Goal: Task Accomplishment & Management: Manage account settings

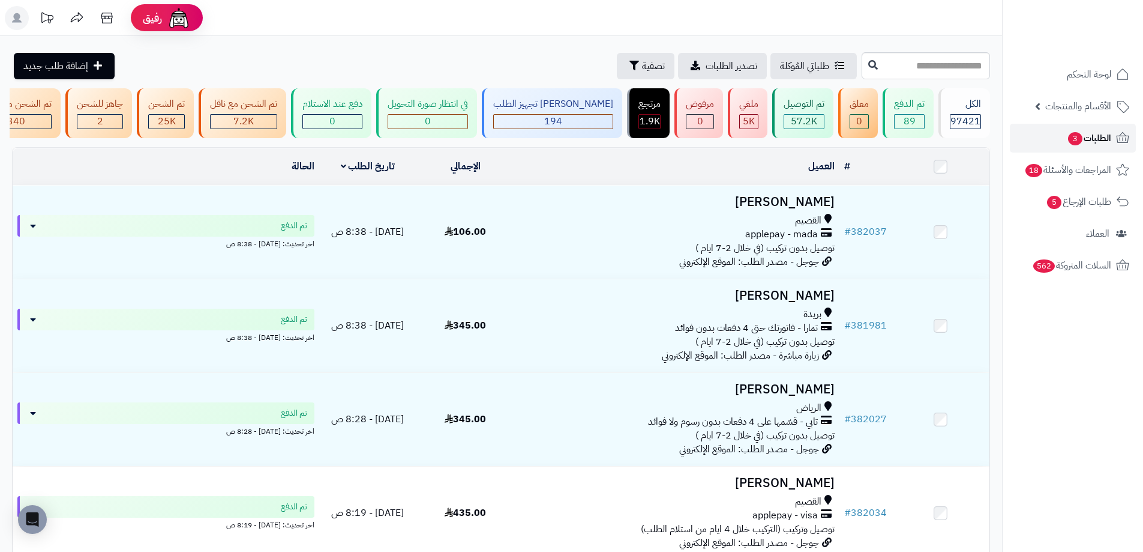
click at [1077, 140] on span "3" at bounding box center [1075, 138] width 14 height 13
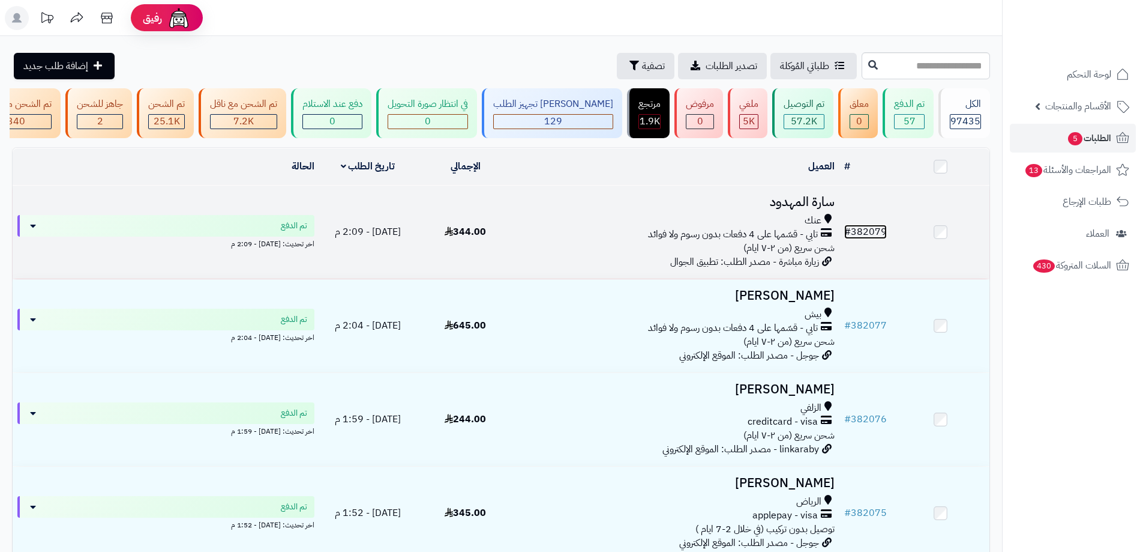
click at [881, 238] on link "# 382079" at bounding box center [866, 231] width 43 height 14
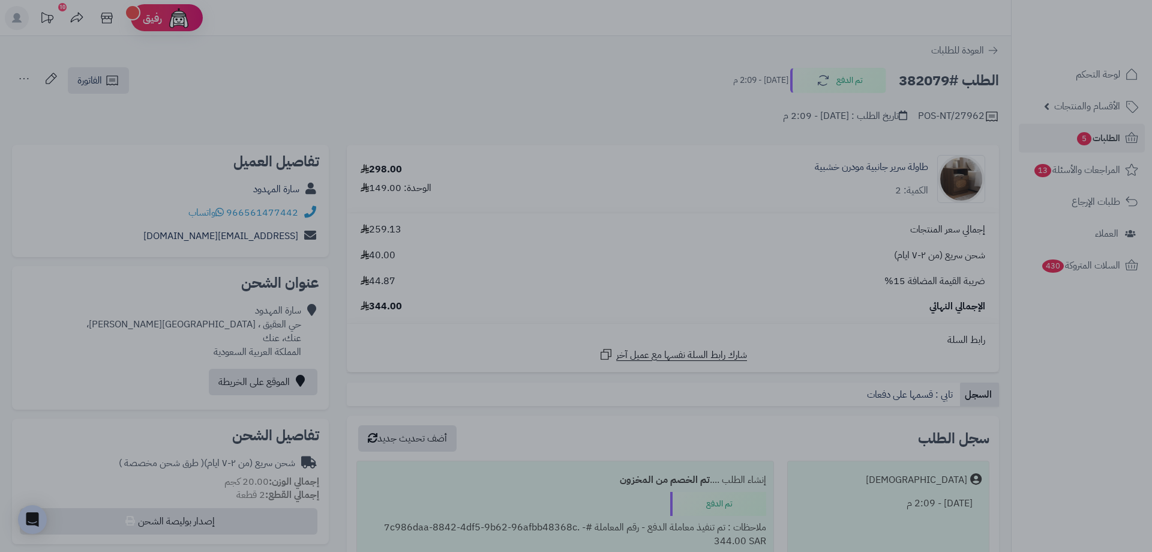
click at [837, 216] on div at bounding box center [576, 276] width 1152 height 552
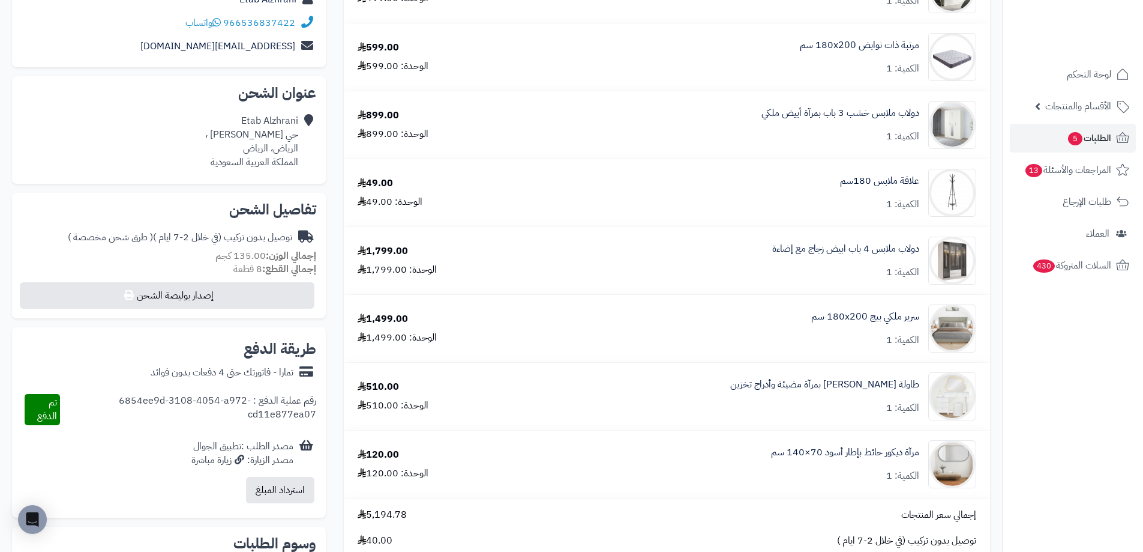
scroll to position [300, 0]
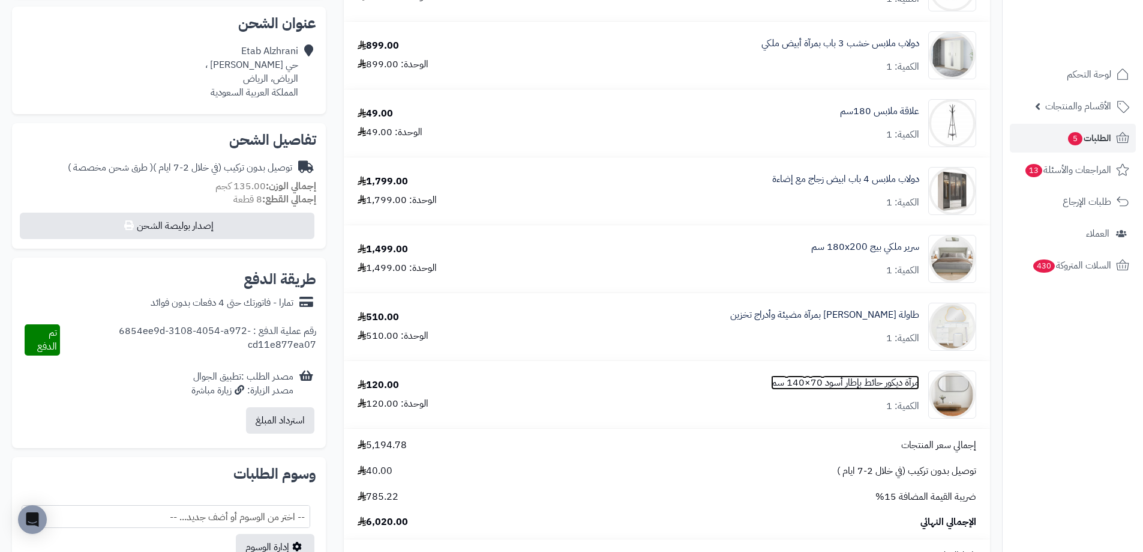
click at [834, 379] on link "مرآة ديكور حائط بإطار أسود 70×140 سم" at bounding box center [845, 383] width 148 height 14
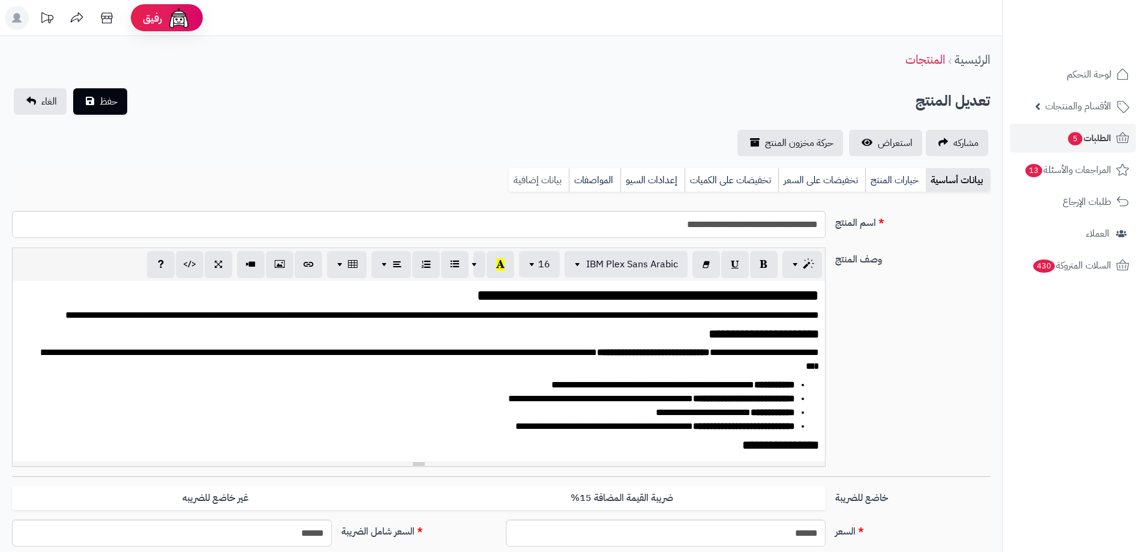
scroll to position [2125, 0]
click at [538, 179] on link "بيانات إضافية" at bounding box center [539, 180] width 60 height 24
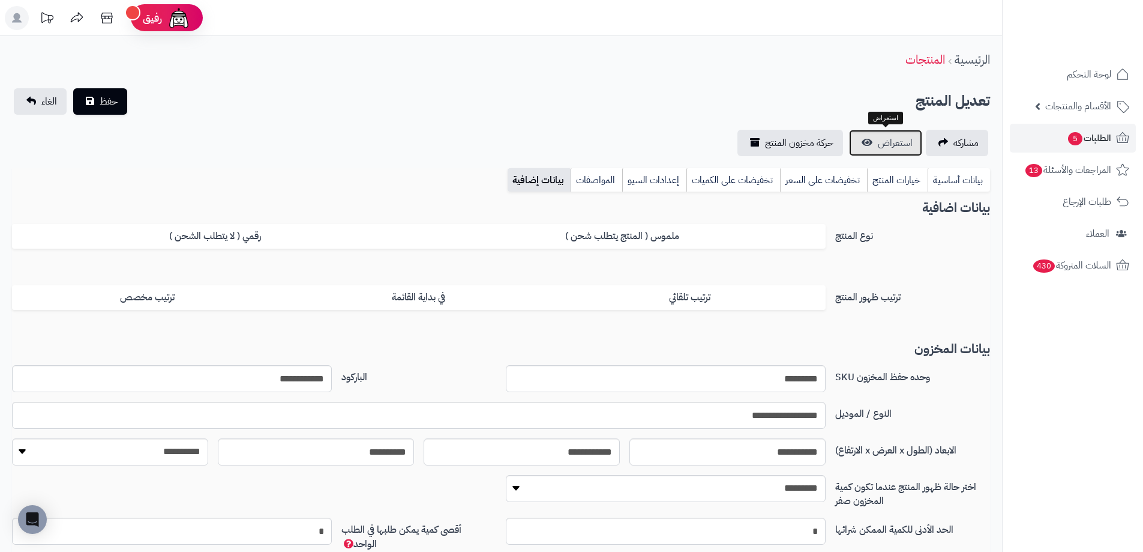
click at [894, 145] on span "استعراض" at bounding box center [895, 143] width 35 height 14
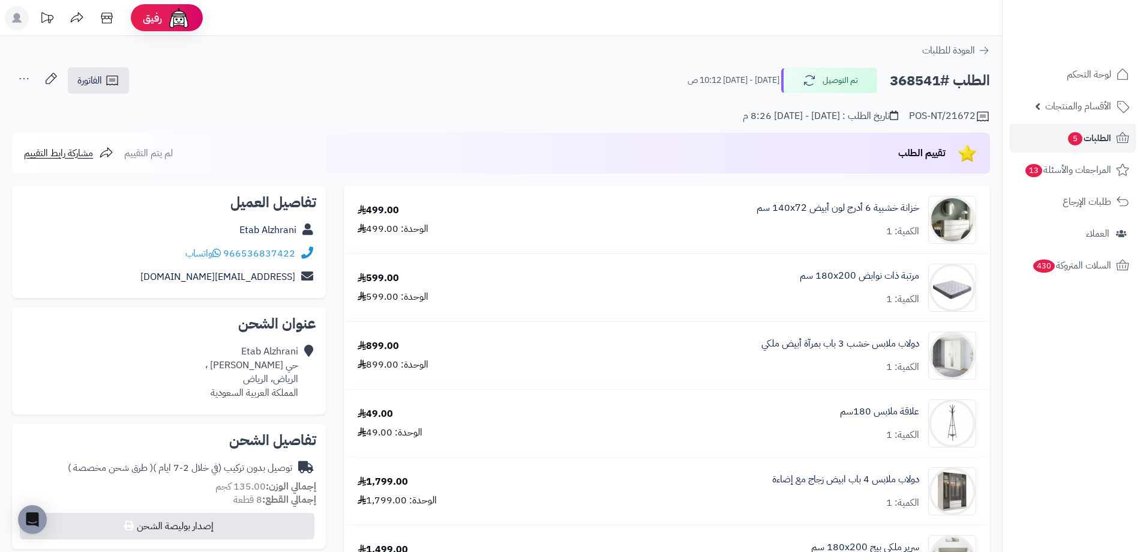
scroll to position [300, 0]
